Goal: Check status

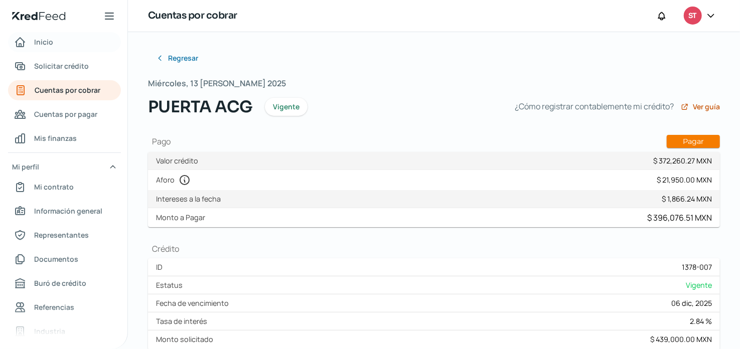
click at [51, 41] on span "Inicio" at bounding box center [43, 42] width 19 height 13
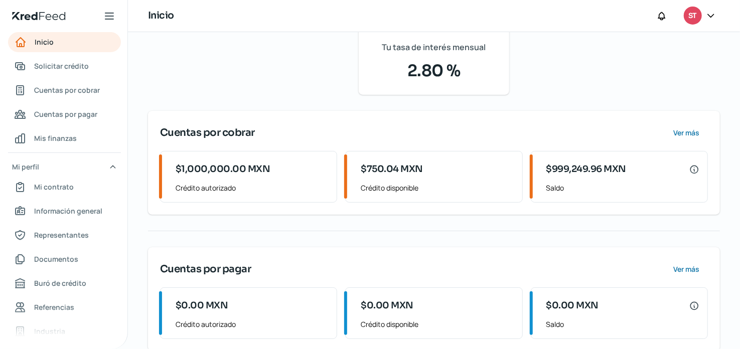
scroll to position [96, 0]
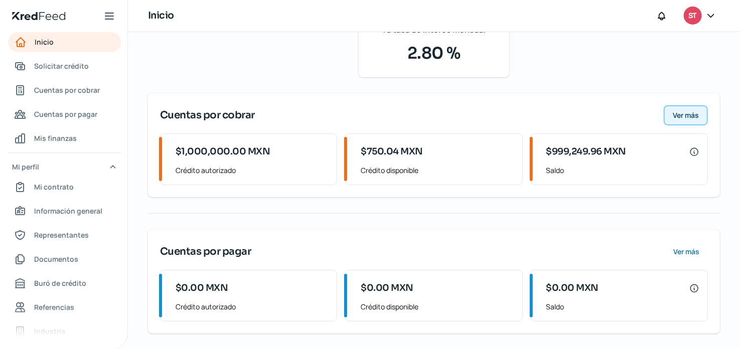
click at [687, 116] on span "Ver más" at bounding box center [686, 115] width 26 height 7
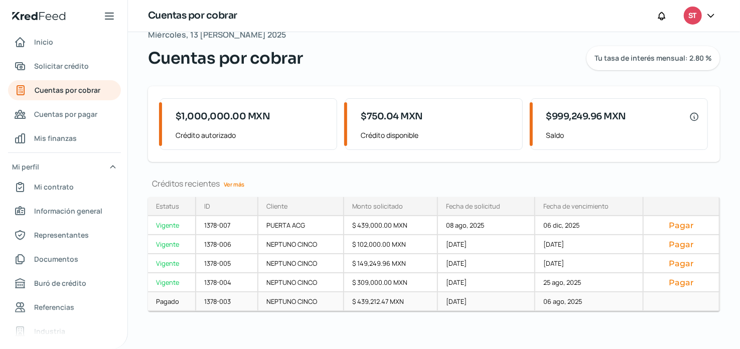
scroll to position [22, 0]
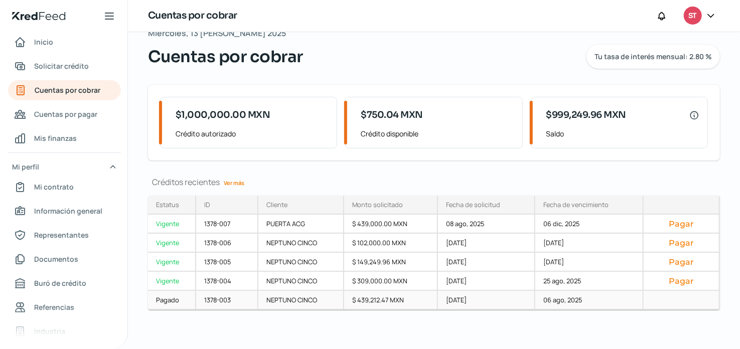
click at [564, 301] on div "06 ago, 2025" at bounding box center [589, 300] width 108 height 19
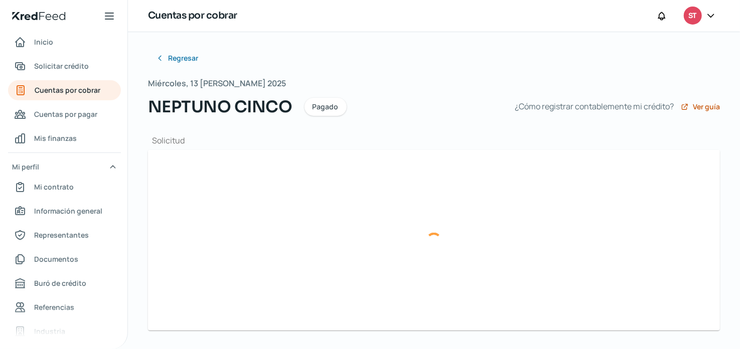
type input "EMI_SCI190612FH3_349_NCI141128DP9_2025-04-29_$509,486.47 (3).xml"
type input "EMI_SCI190612FH3_349_NCI141128DP9_2025-04-29_$509,486.47 (3).pdf"
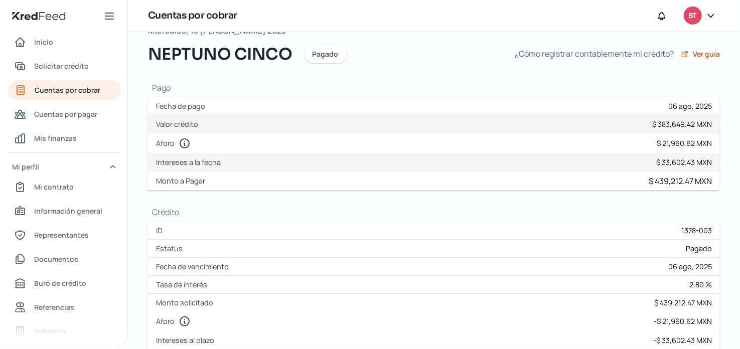
scroll to position [50, 0]
